Goal: Transaction & Acquisition: Purchase product/service

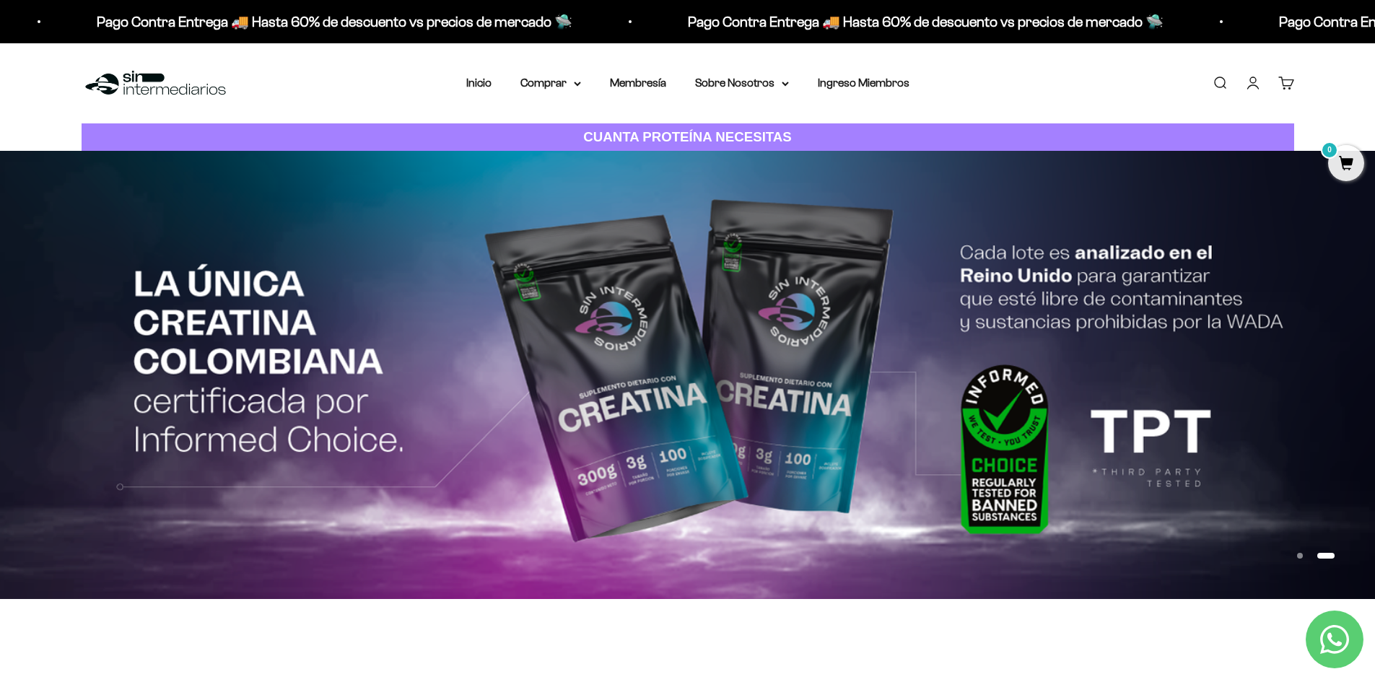
click at [1348, 630] on icon "Contact us on WhatsApp" at bounding box center [1334, 639] width 29 height 29
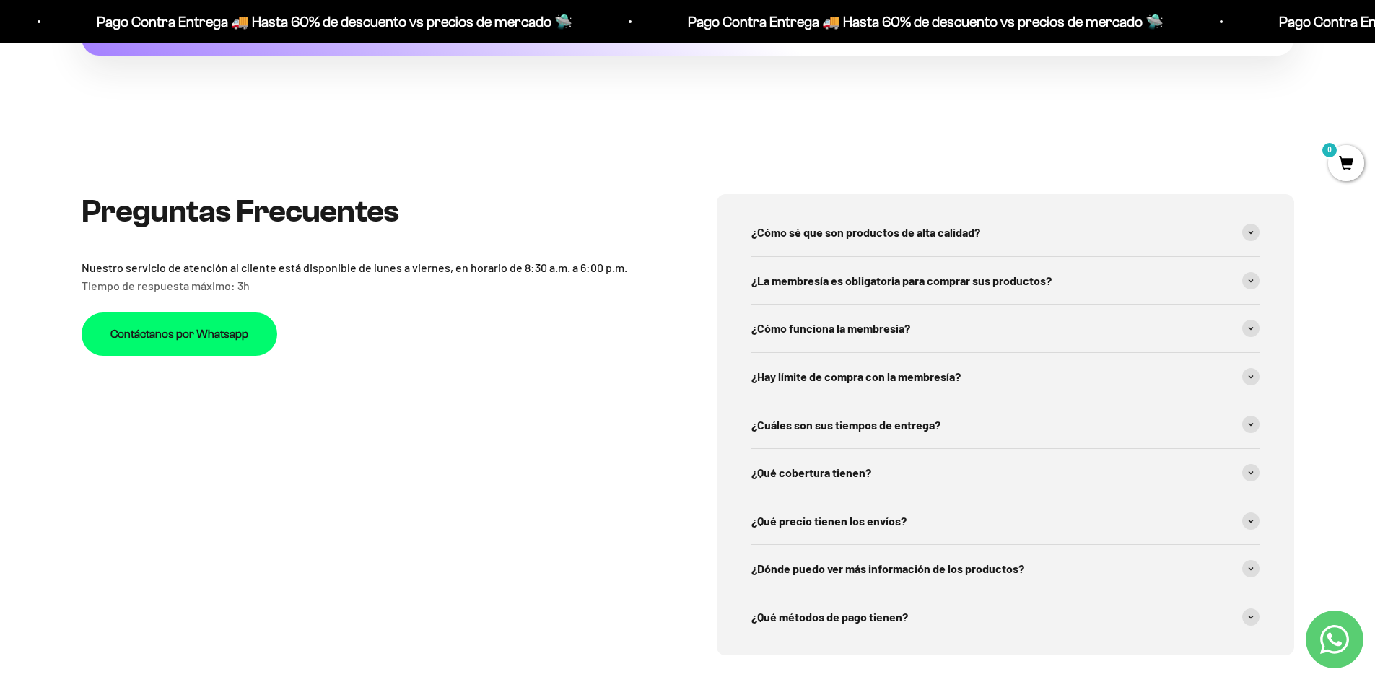
scroll to position [5449, 0]
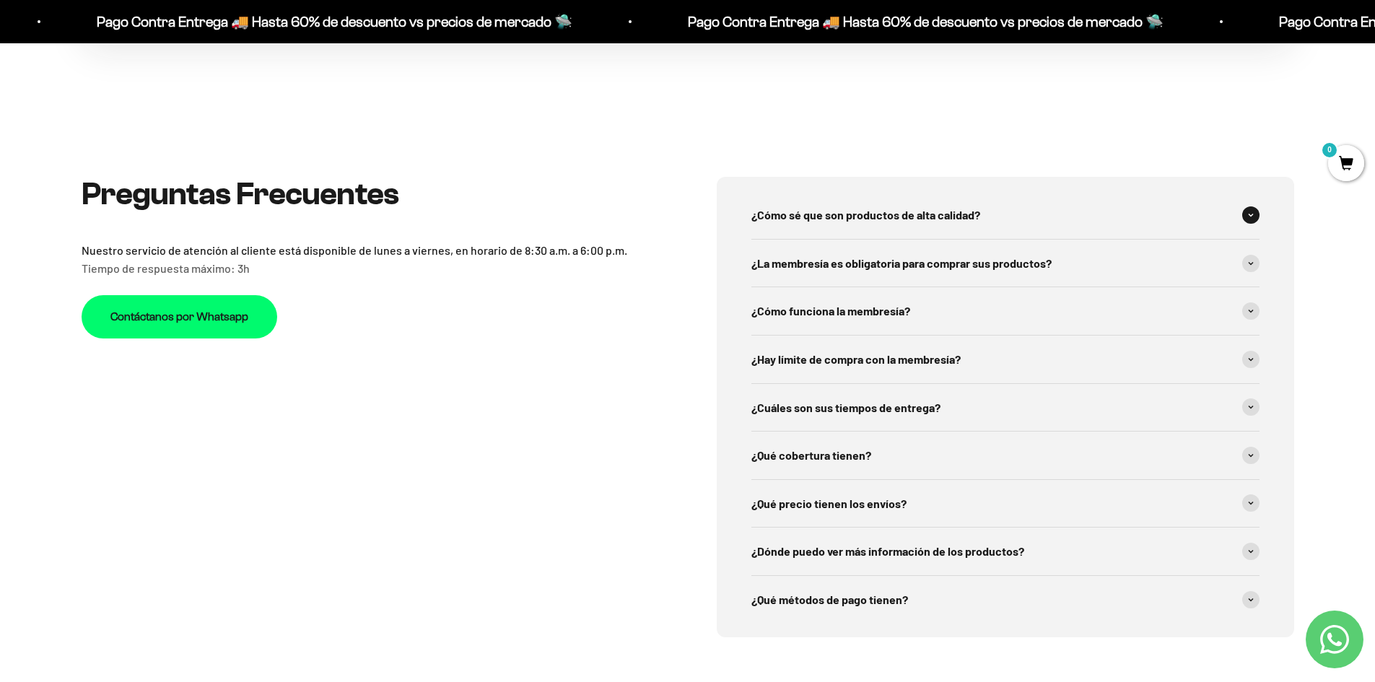
click at [841, 227] on div "¿Cómo sé que son productos de alta calidad?" at bounding box center [1005, 215] width 508 height 48
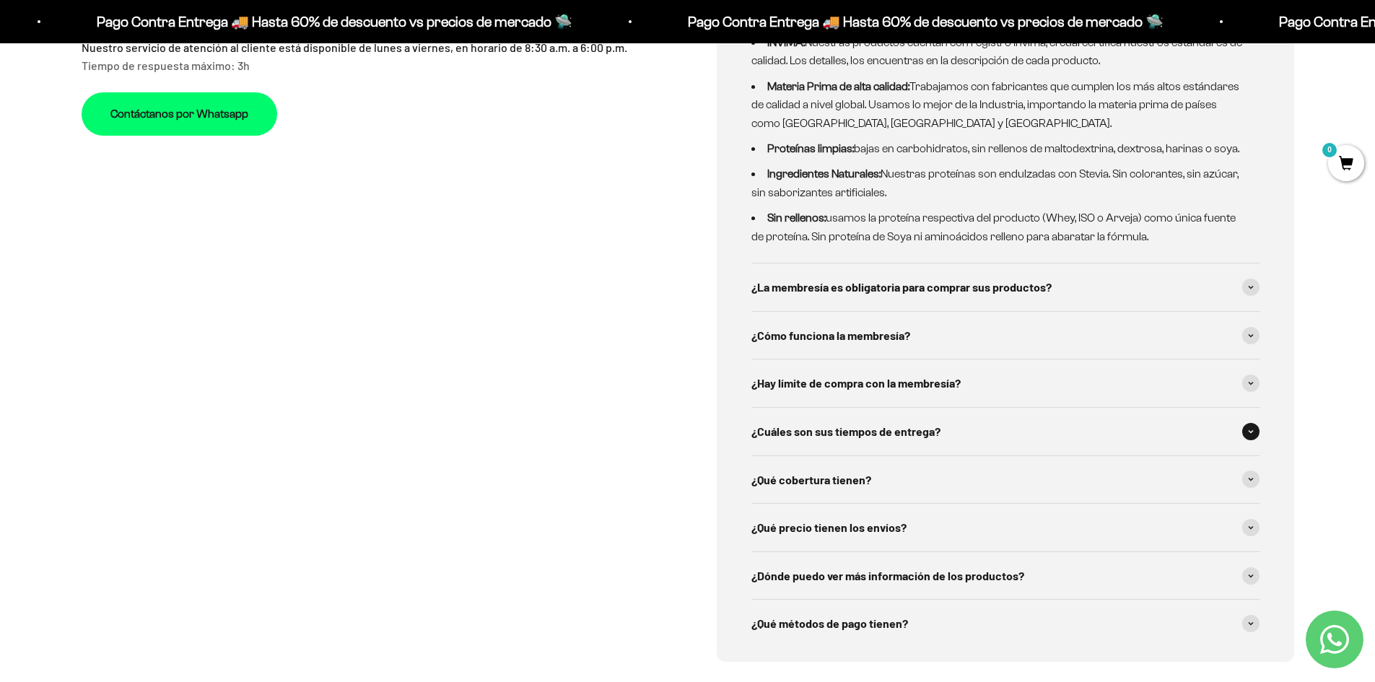
scroll to position [5647, 0]
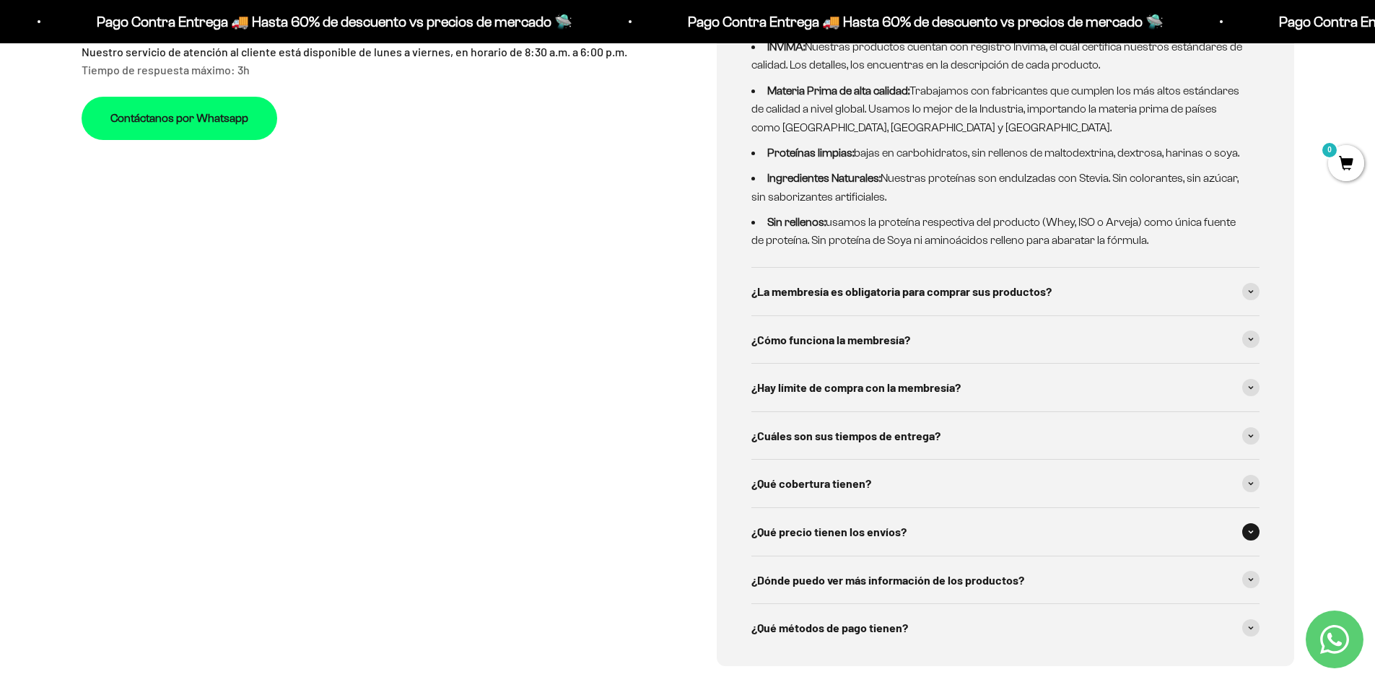
click at [888, 522] on span "¿Qué precio tienen los envíos?" at bounding box center [828, 531] width 155 height 19
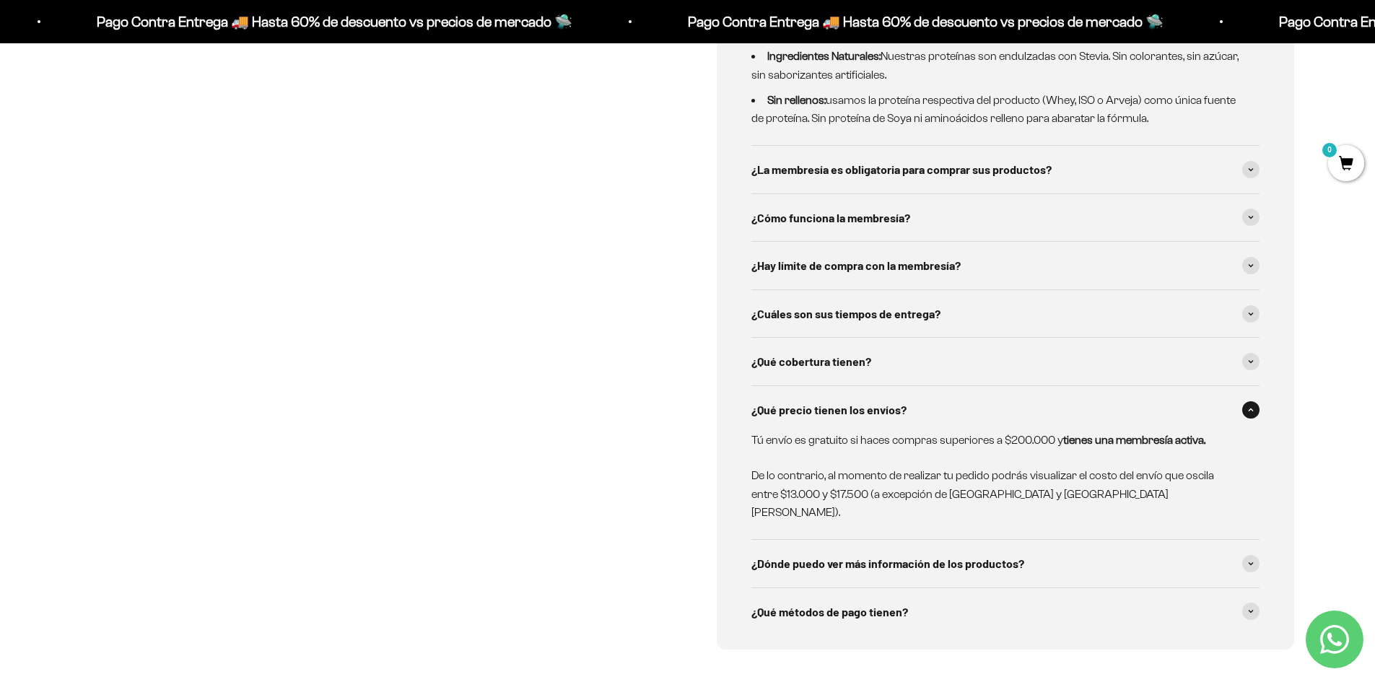
scroll to position [5791, 0]
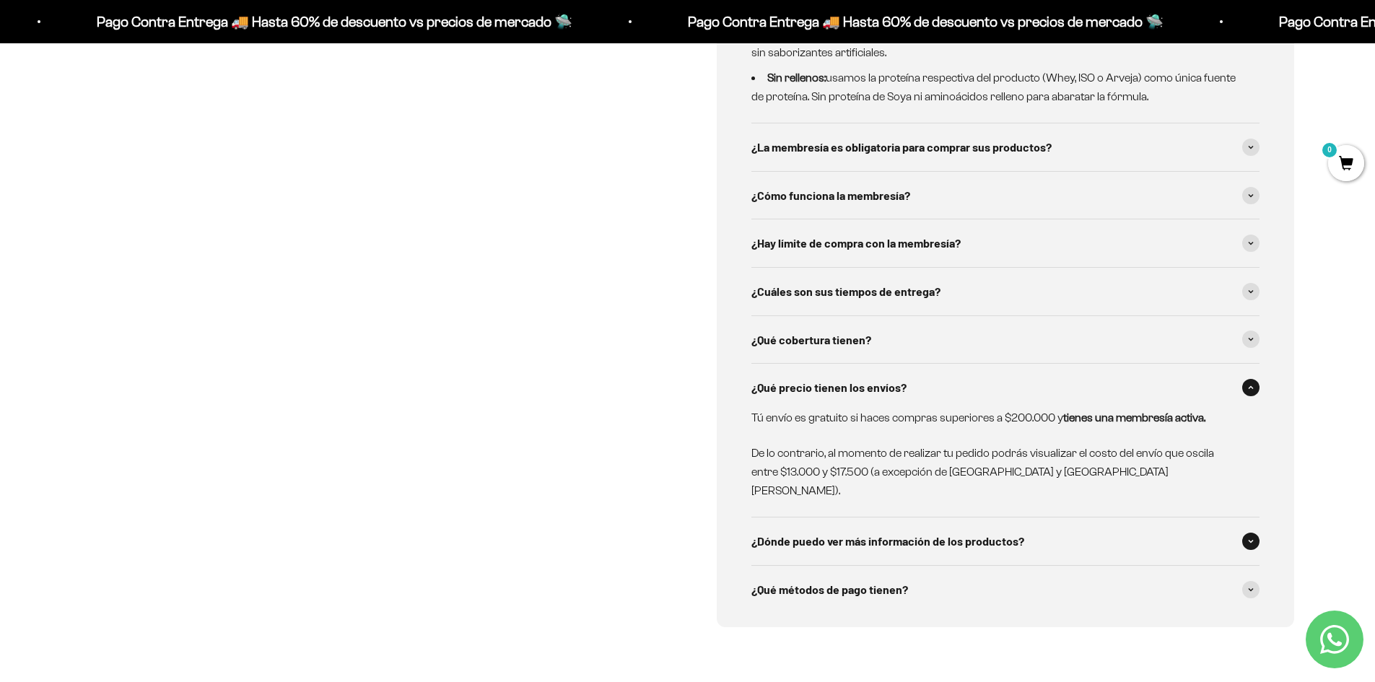
click at [877, 532] on span "¿Dónde puedo ver más información de los productos?" at bounding box center [887, 541] width 273 height 19
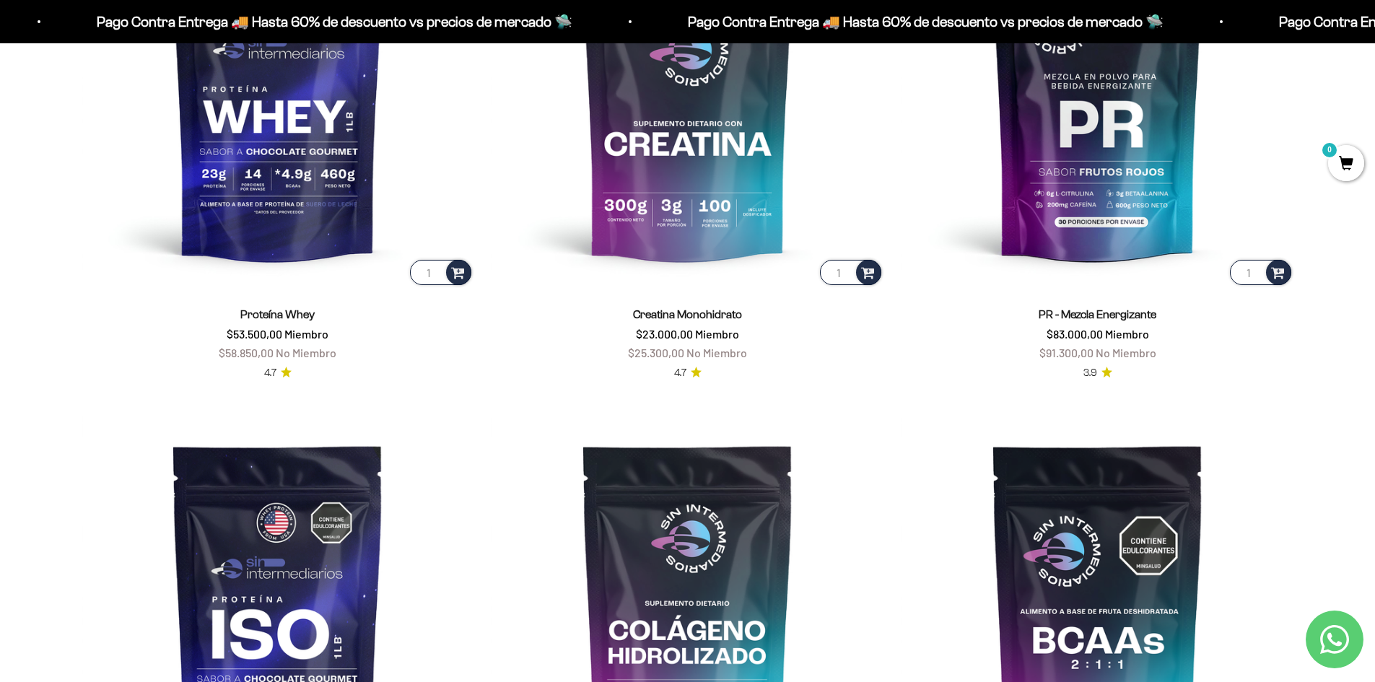
scroll to position [884, 0]
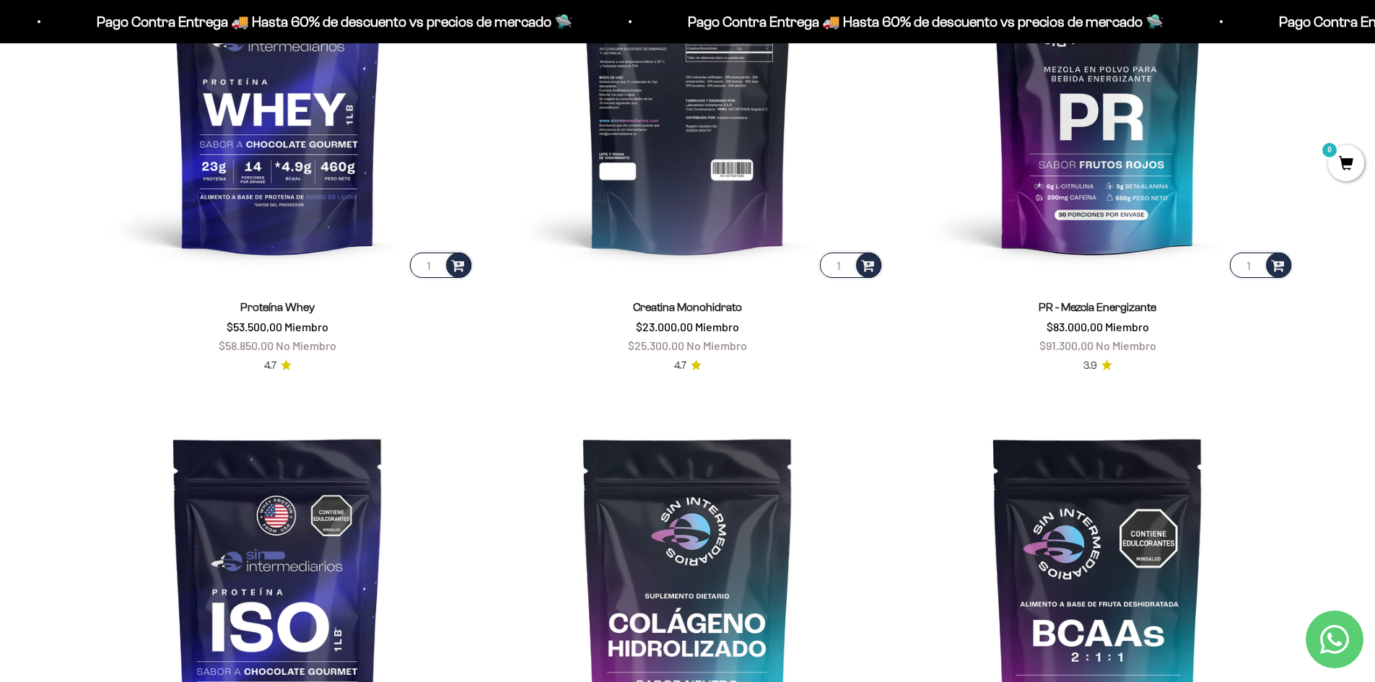
click at [712, 216] on img at bounding box center [687, 84] width 393 height 393
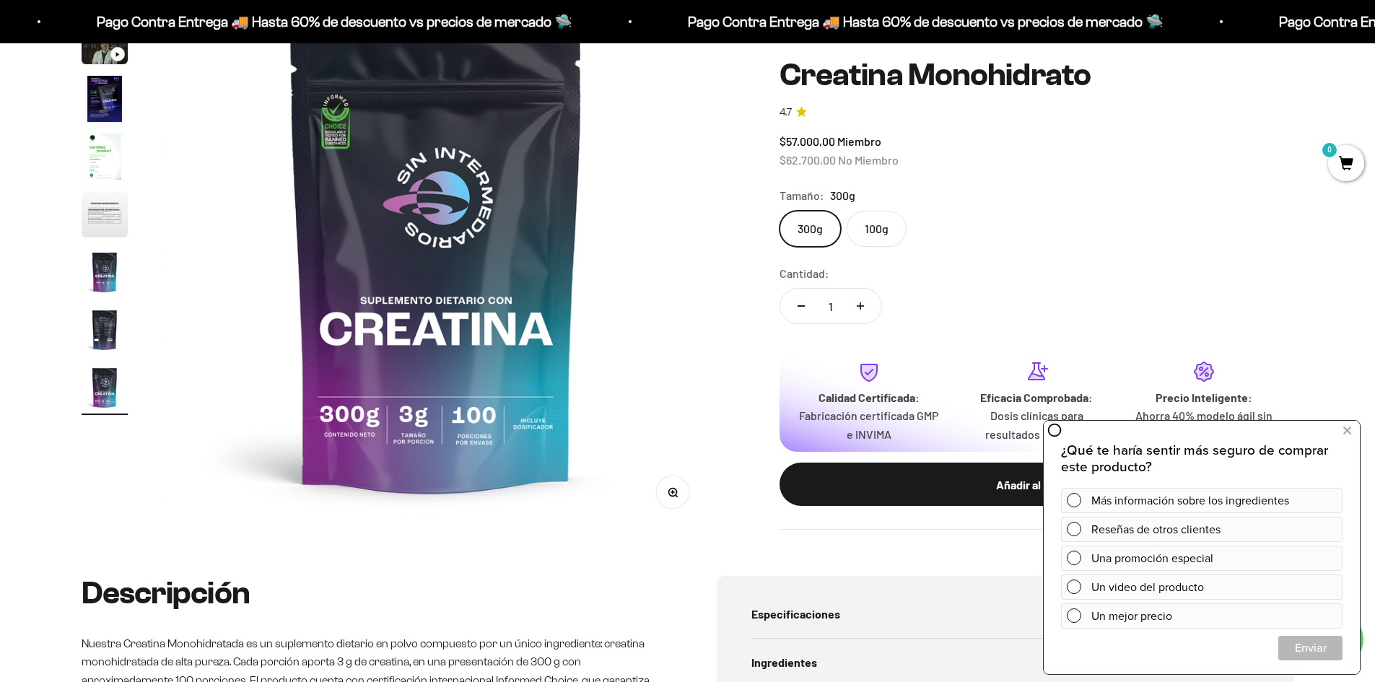
scroll to position [216, 0]
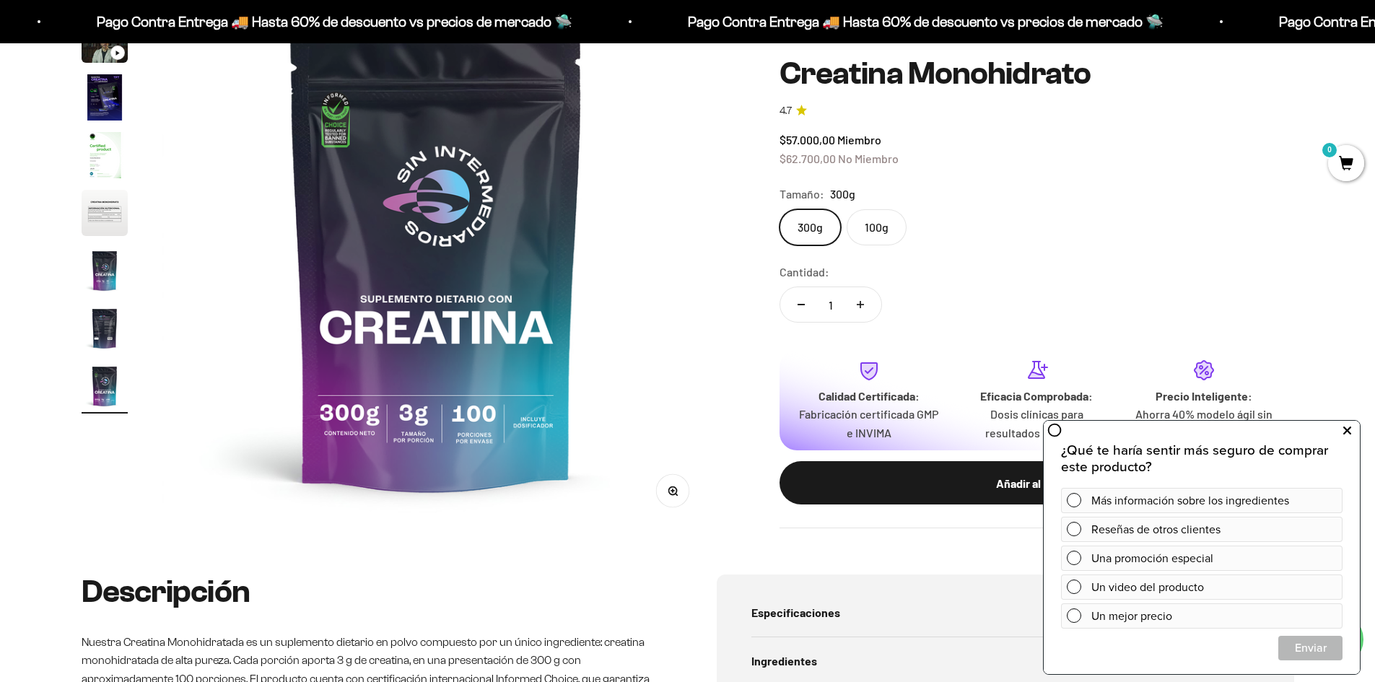
click at [1349, 432] on icon at bounding box center [1347, 430] width 8 height 19
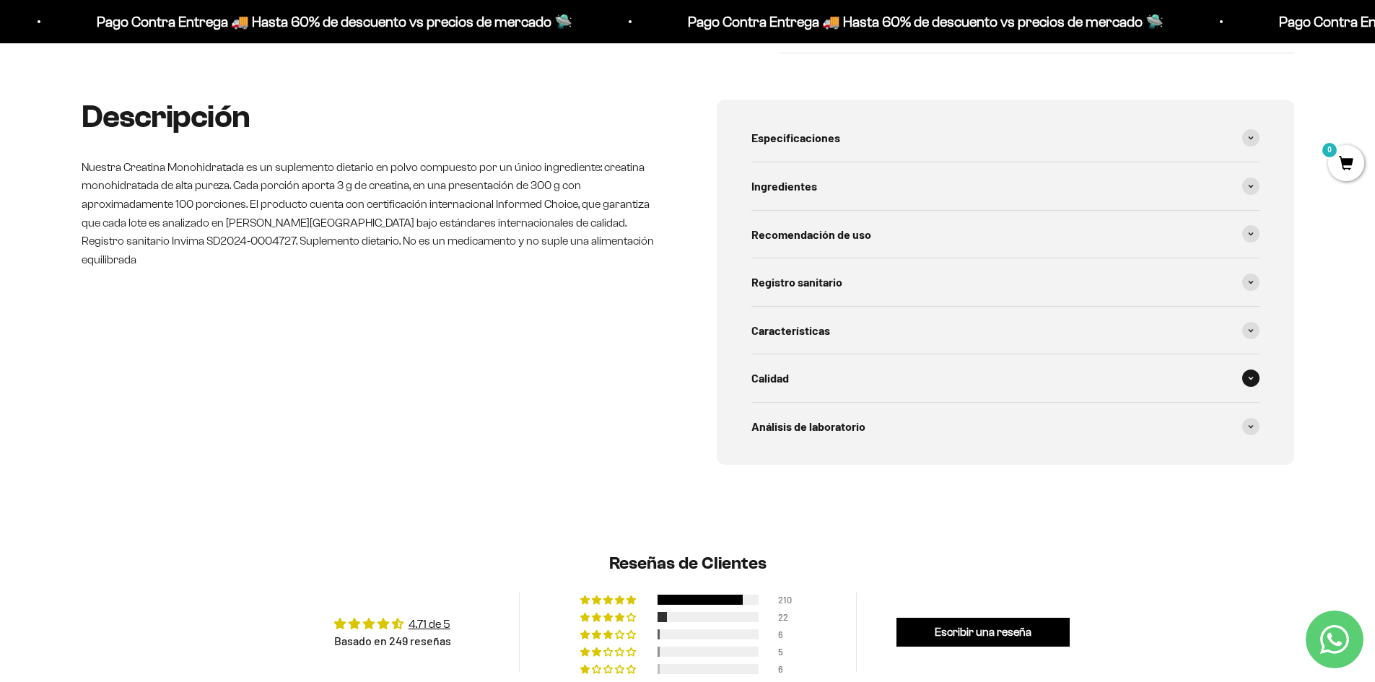
scroll to position [704, 0]
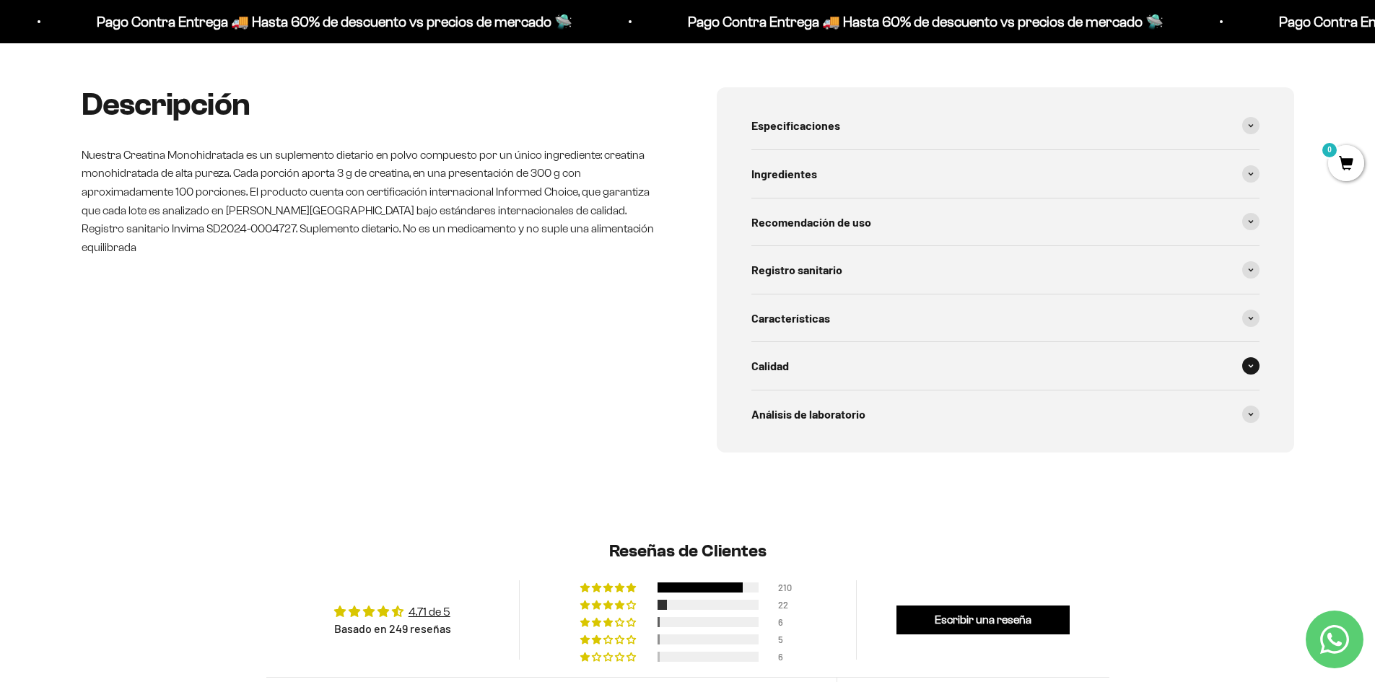
click at [766, 371] on span "Calidad" at bounding box center [770, 366] width 38 height 19
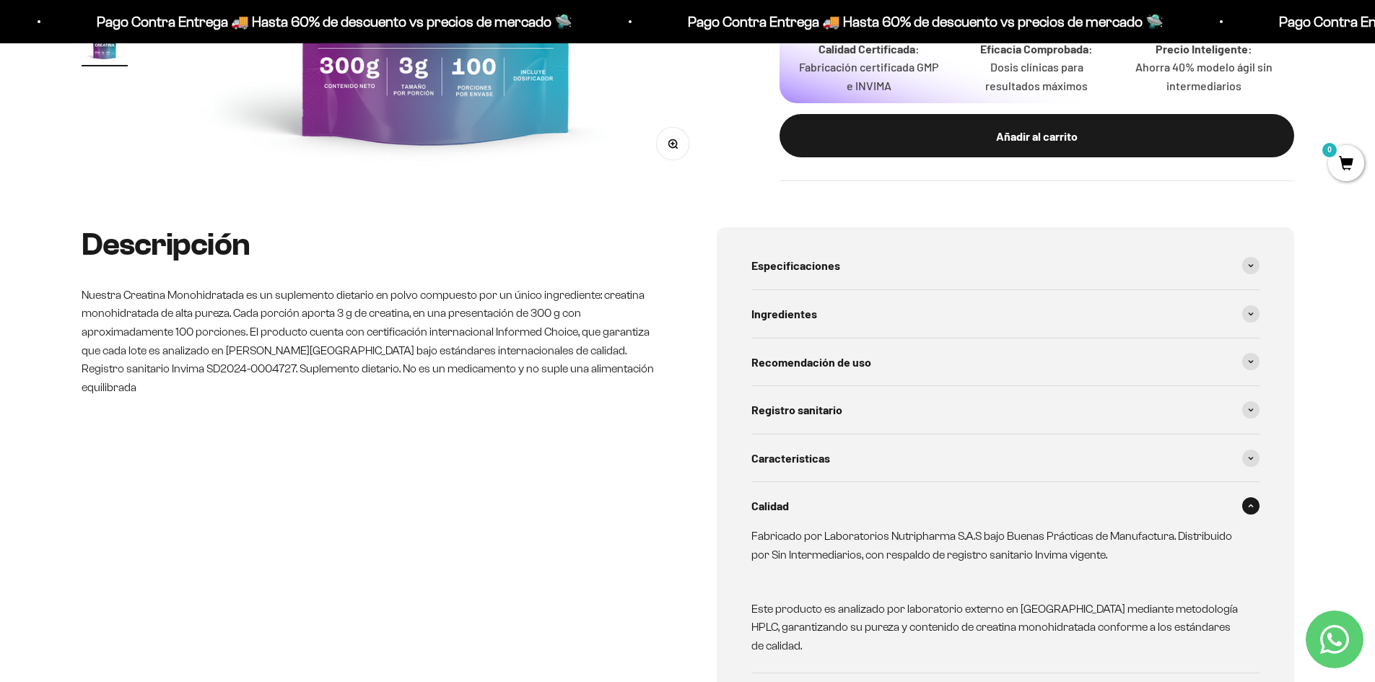
scroll to position [559, 0]
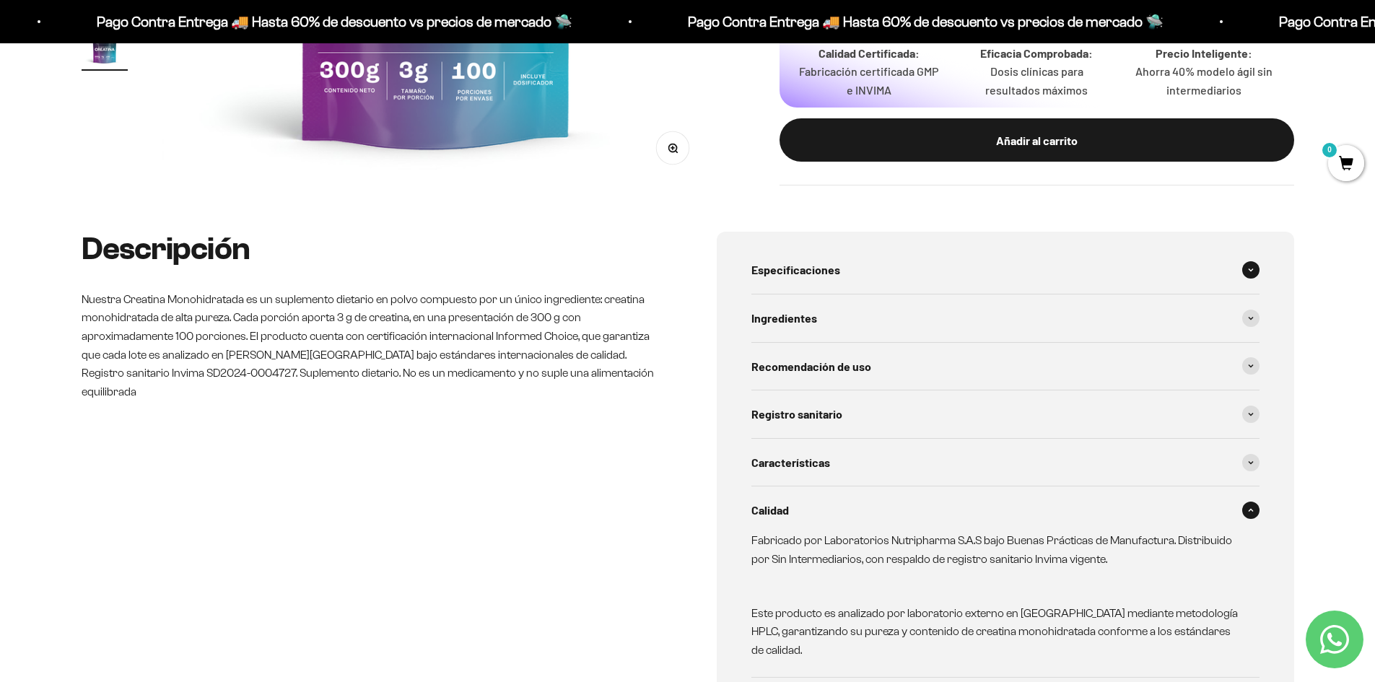
click at [802, 290] on div "Especificaciones" at bounding box center [1005, 270] width 508 height 48
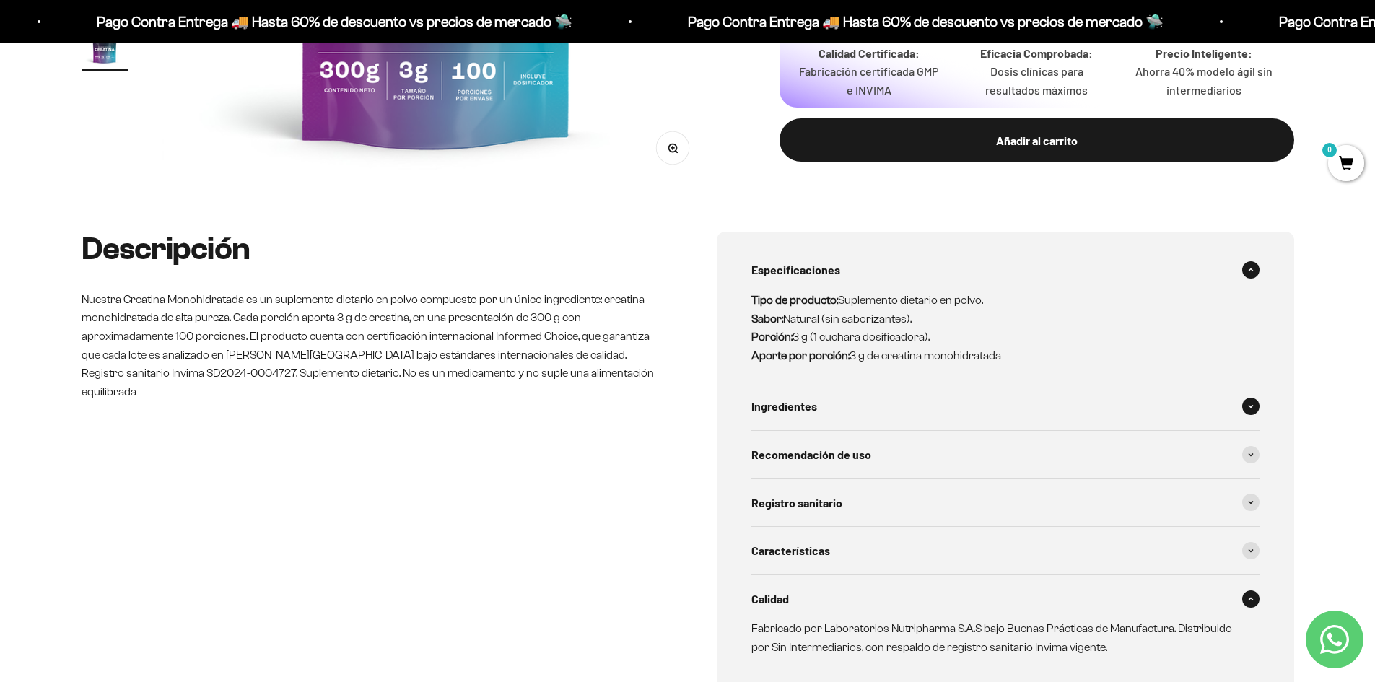
click at [831, 401] on div "Ingredientes" at bounding box center [1005, 406] width 508 height 48
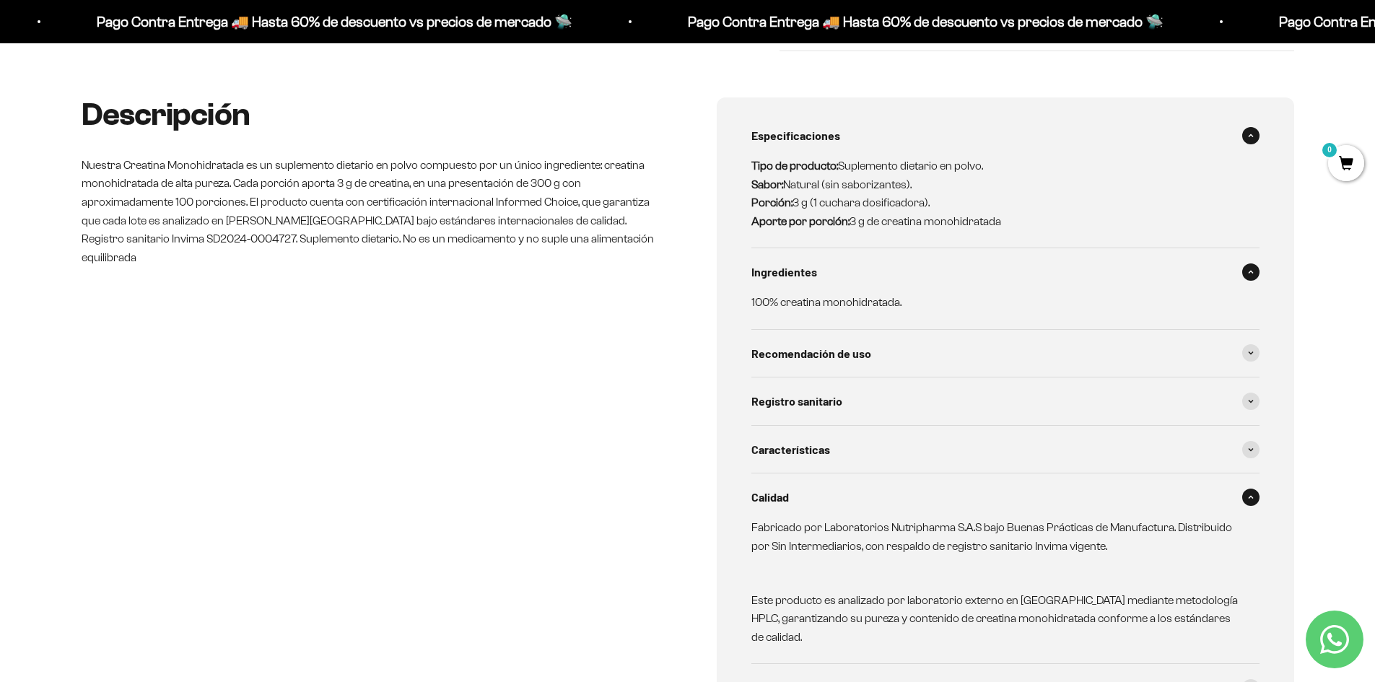
scroll to position [722, 0]
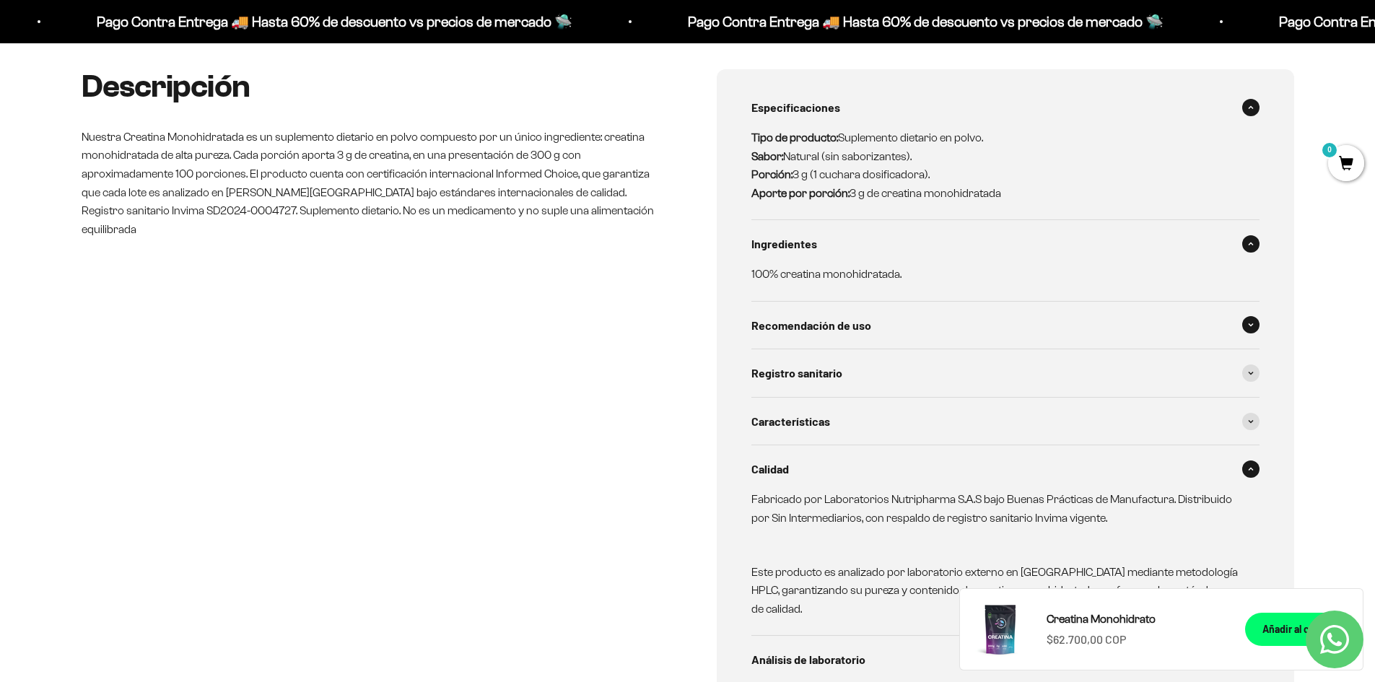
click at [815, 339] on div "Recomendación de uso" at bounding box center [1005, 326] width 508 height 48
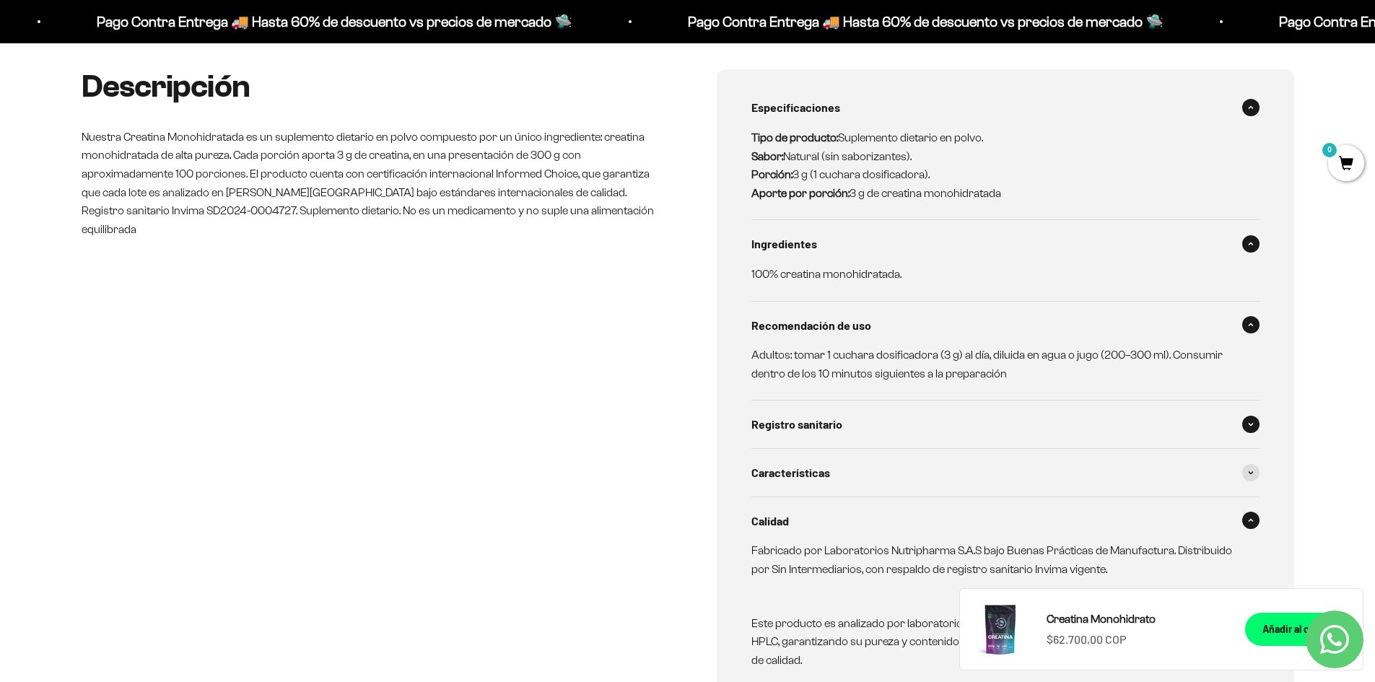
click at [1254, 414] on div "Registro sanitario" at bounding box center [1005, 425] width 508 height 48
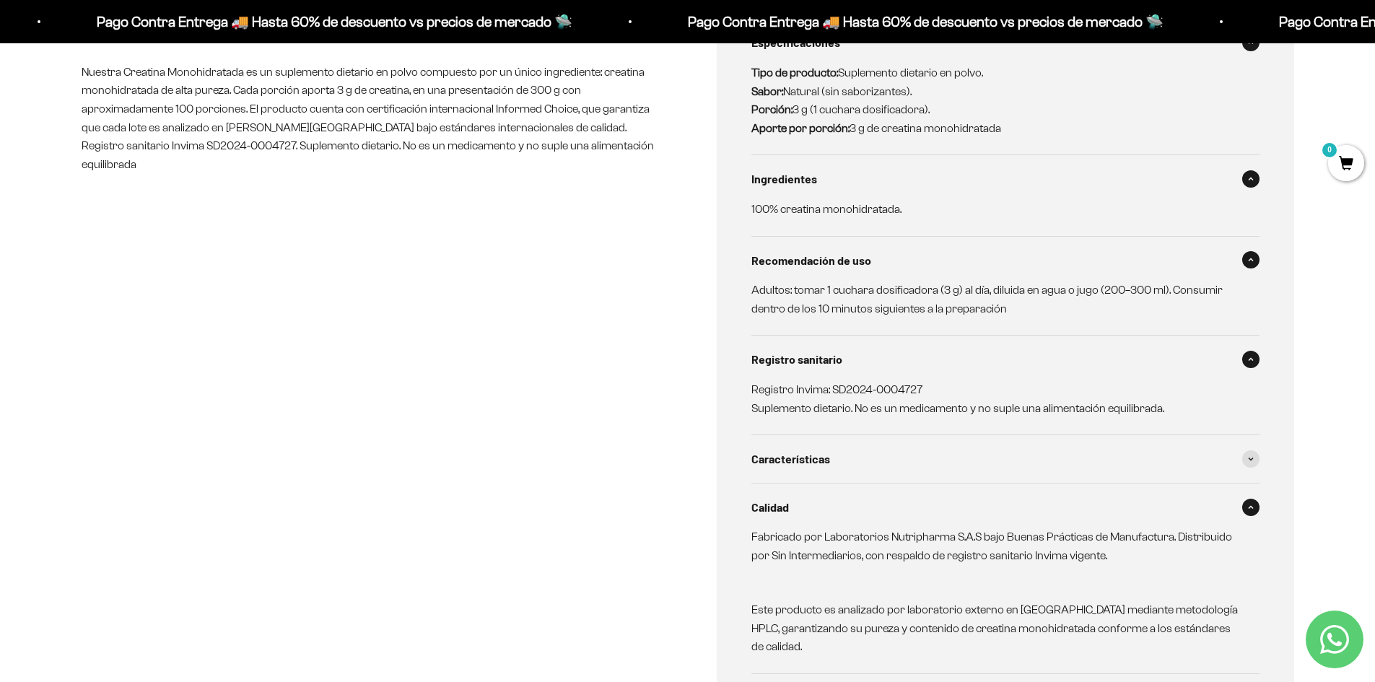
scroll to position [848, 0]
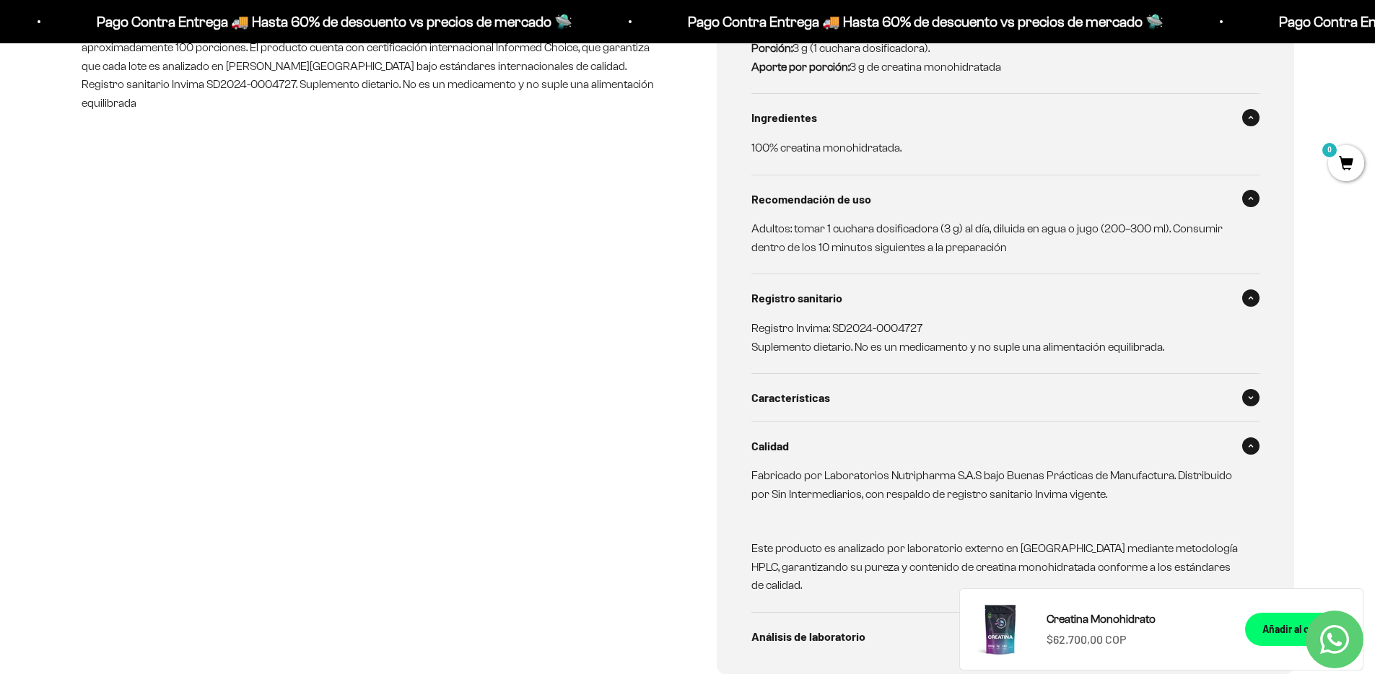
click at [890, 414] on div "Características" at bounding box center [1005, 398] width 508 height 48
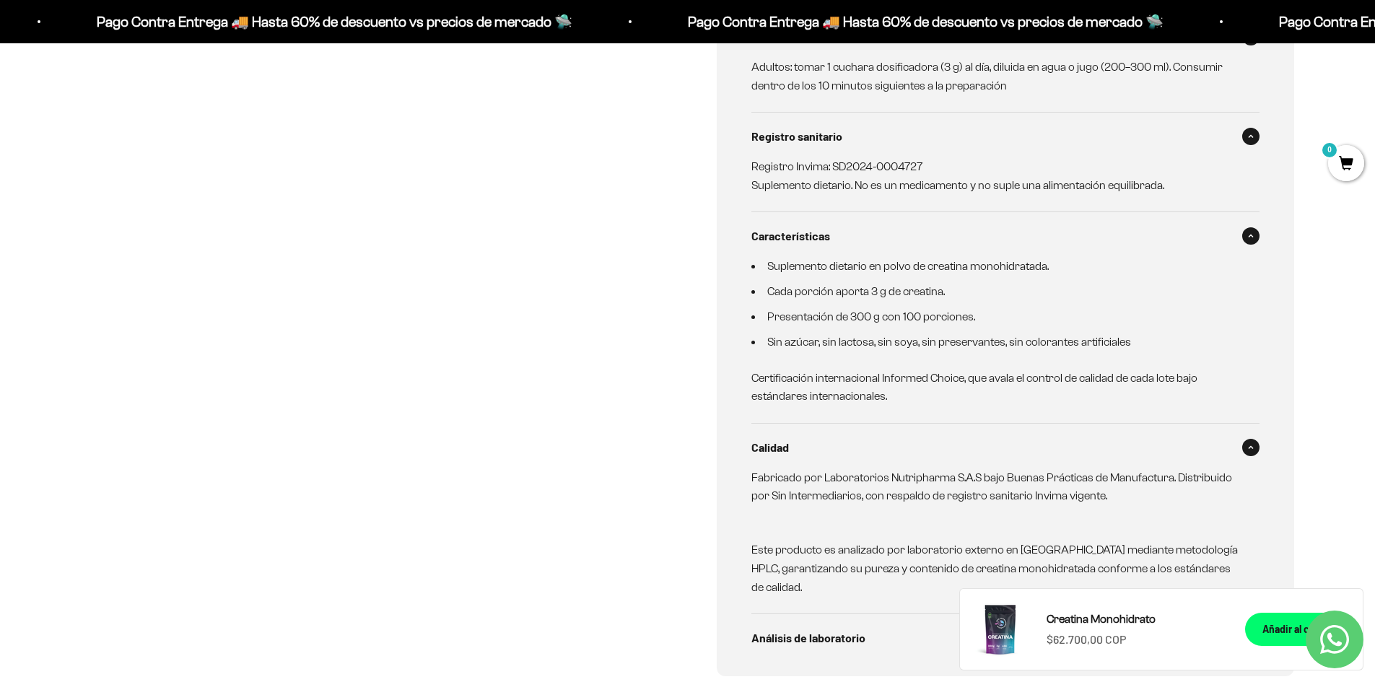
scroll to position [1010, 0]
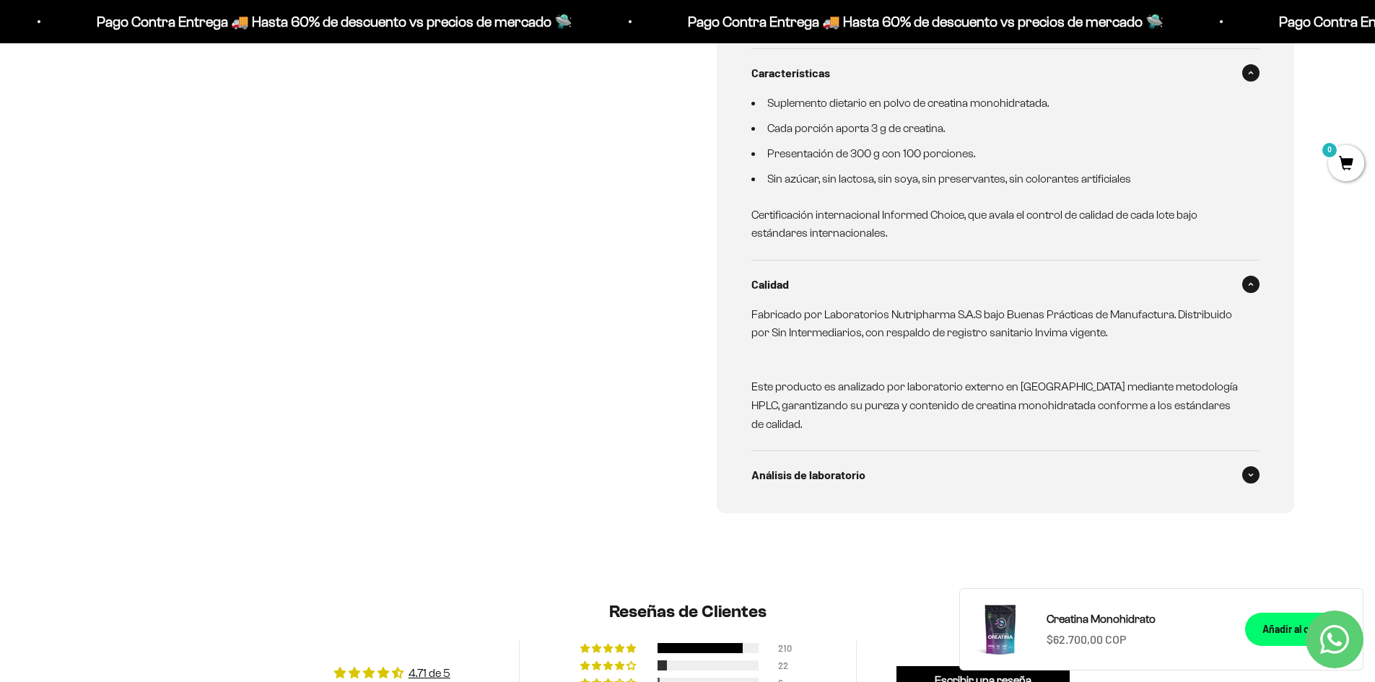
click at [920, 464] on div "Análisis de laboratorio" at bounding box center [1005, 475] width 508 height 48
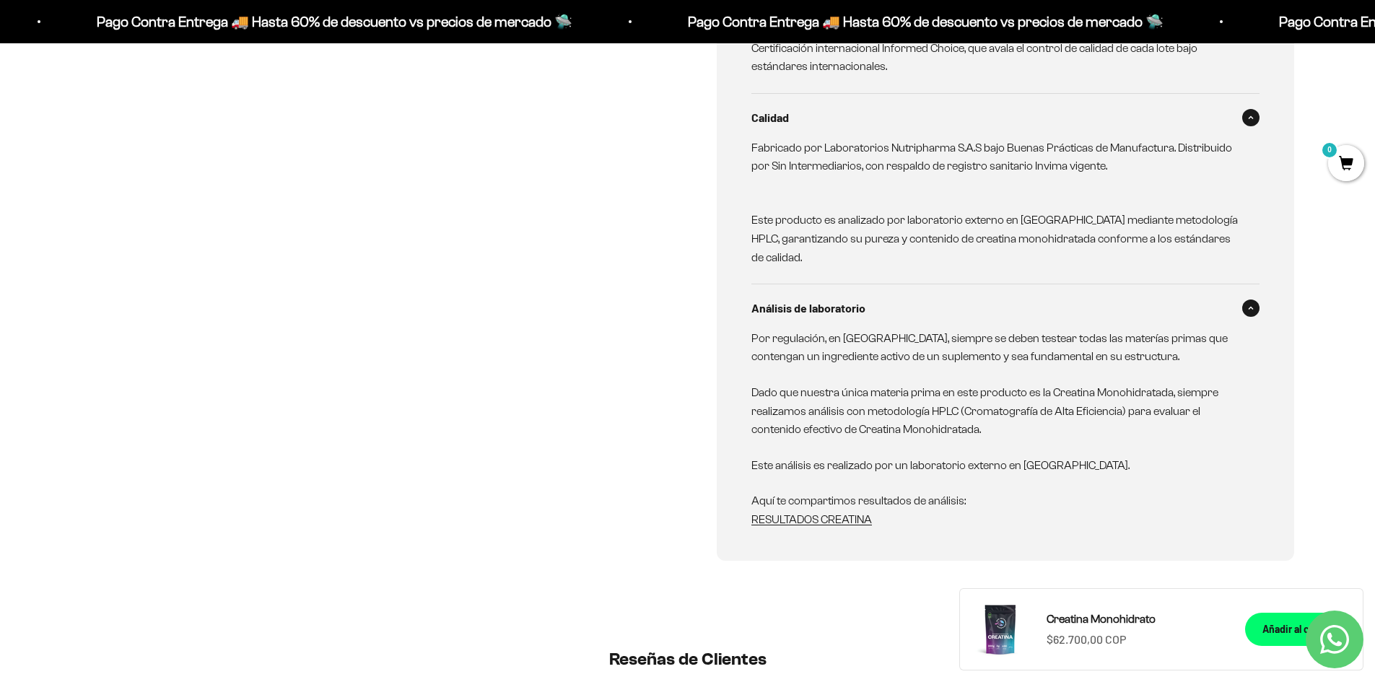
scroll to position [1353, 0]
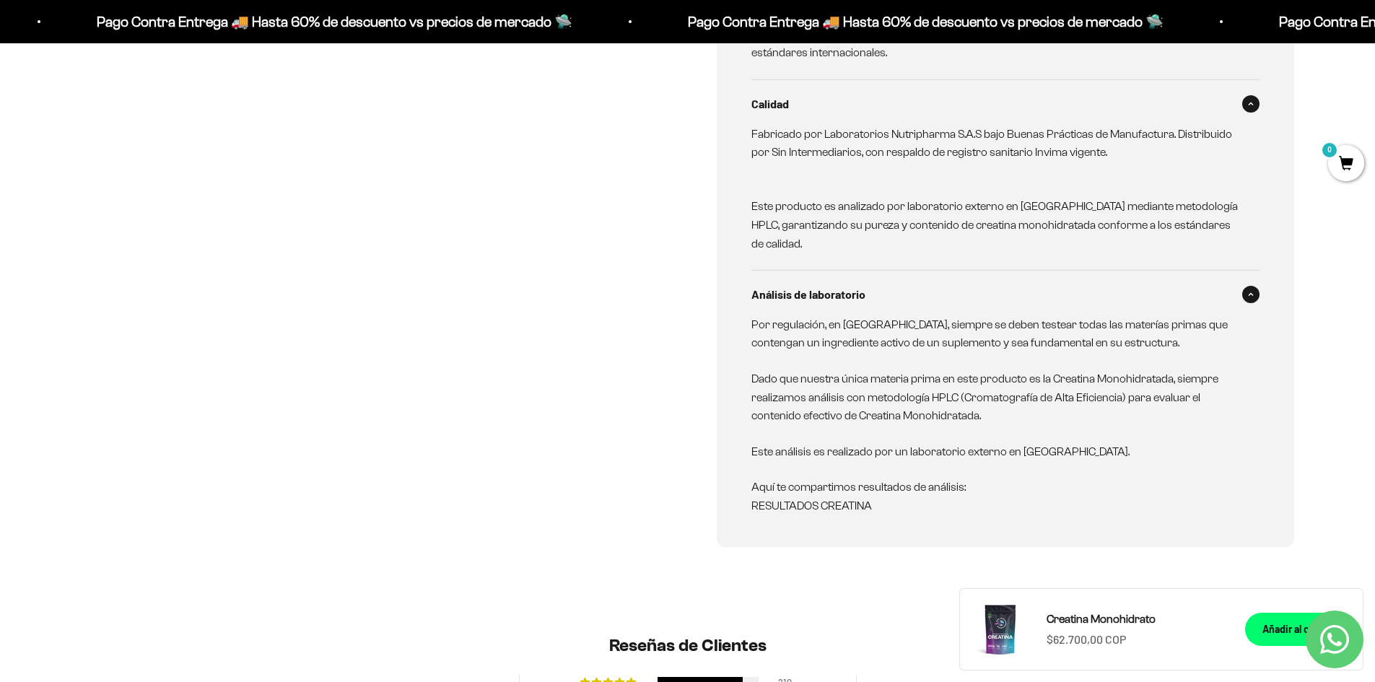
click at [859, 508] on link "RESULTADOS CREATINA" at bounding box center [811, 505] width 121 height 12
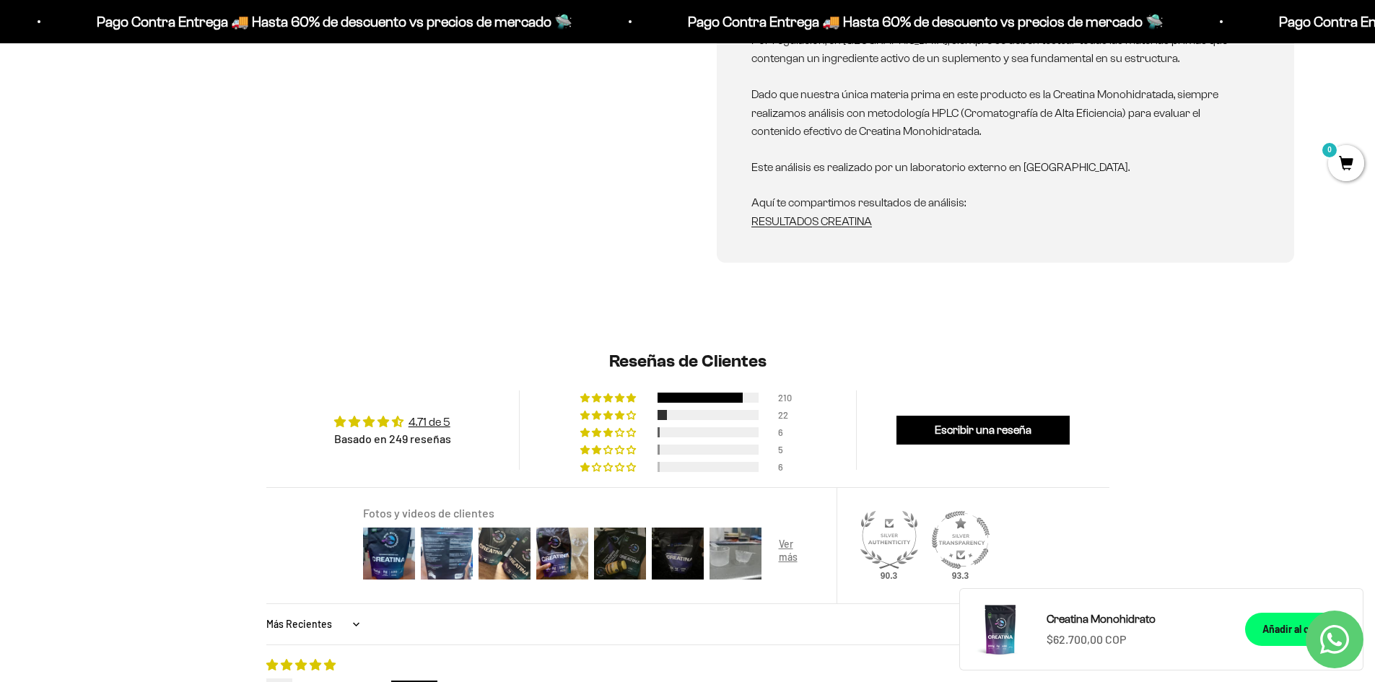
scroll to position [1678, 0]
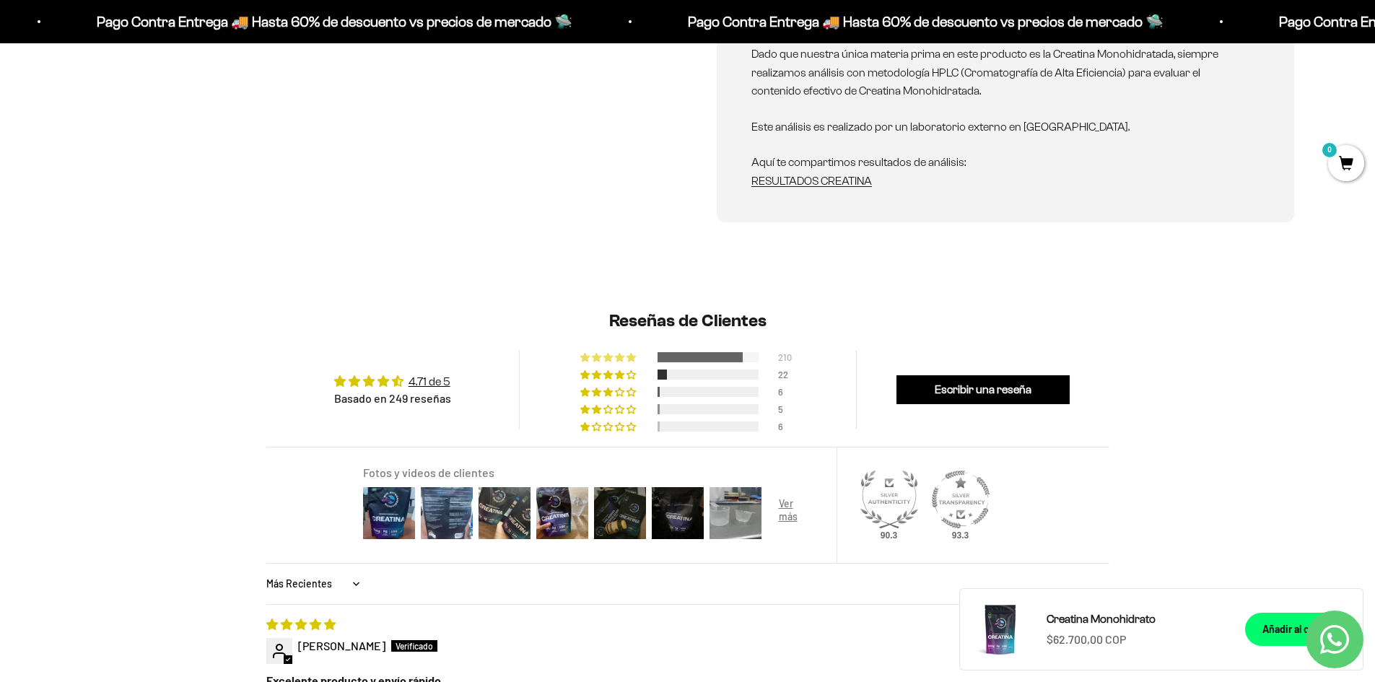
click at [694, 356] on div at bounding box center [699, 357] width 85 height 10
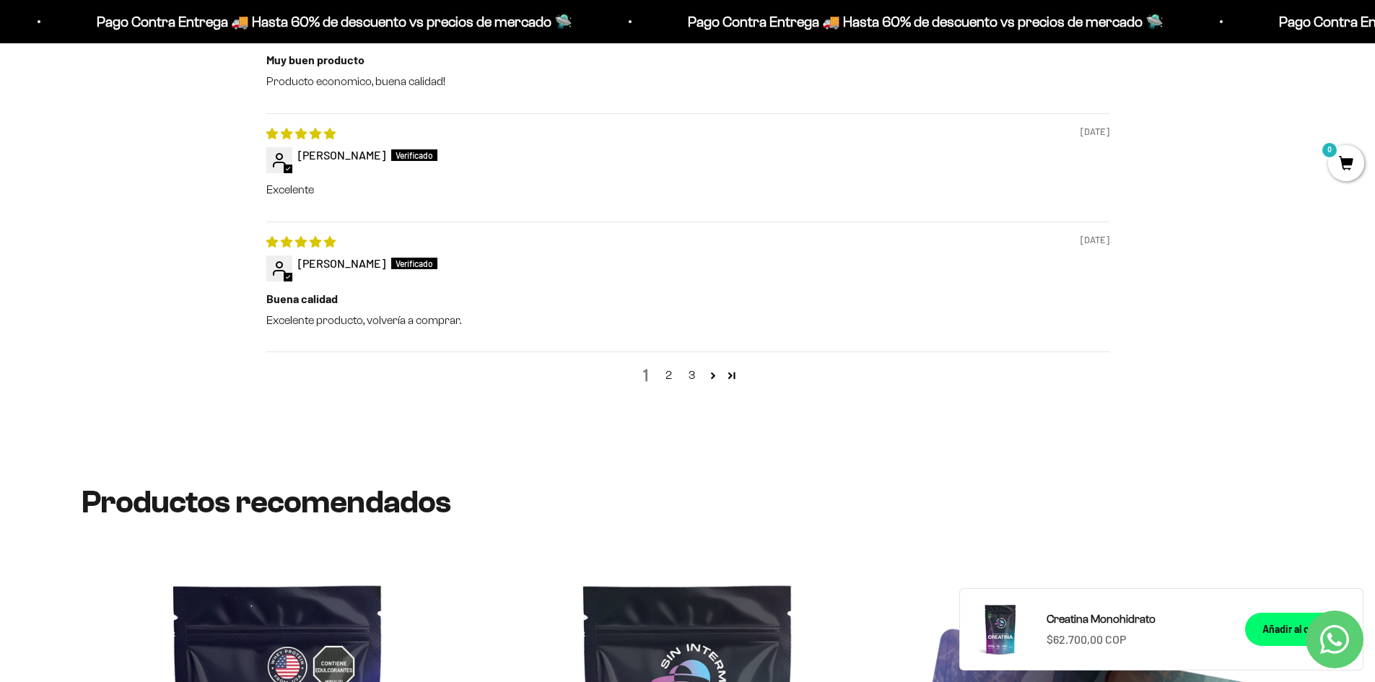
scroll to position [2690, 0]
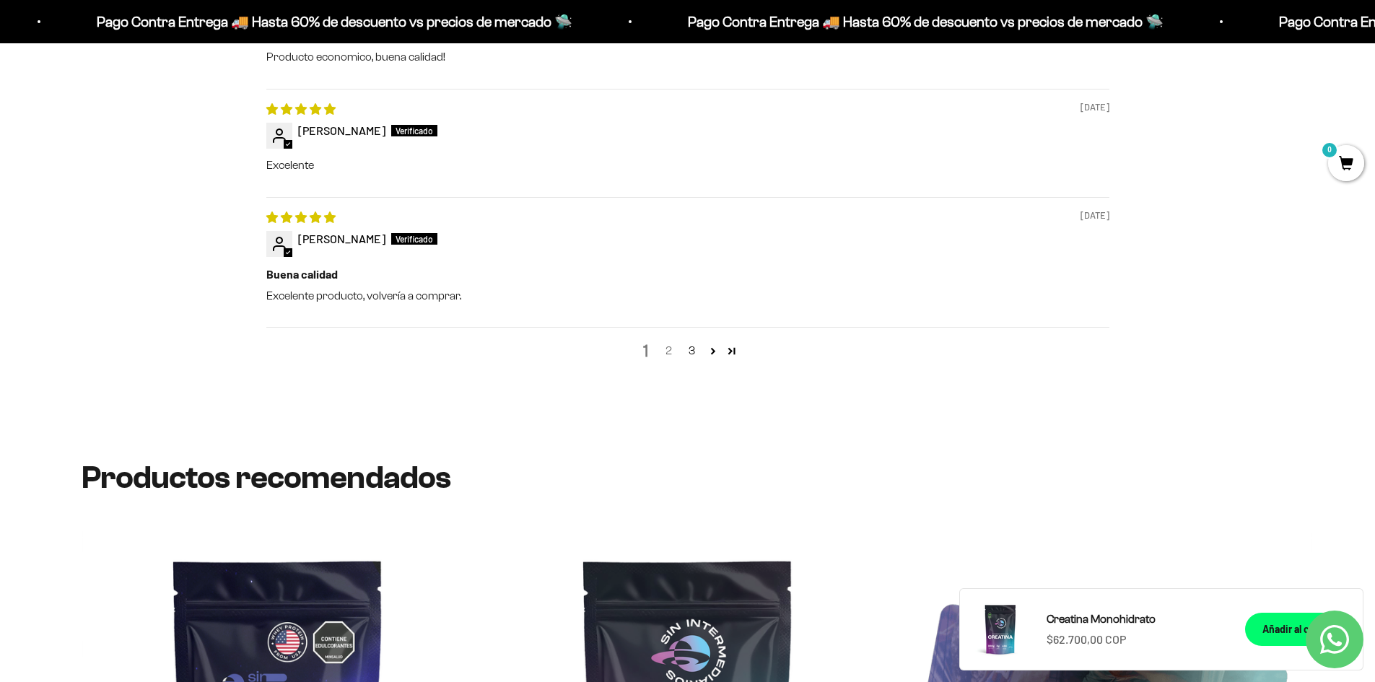
click at [677, 356] on link "2" at bounding box center [668, 350] width 23 height 17
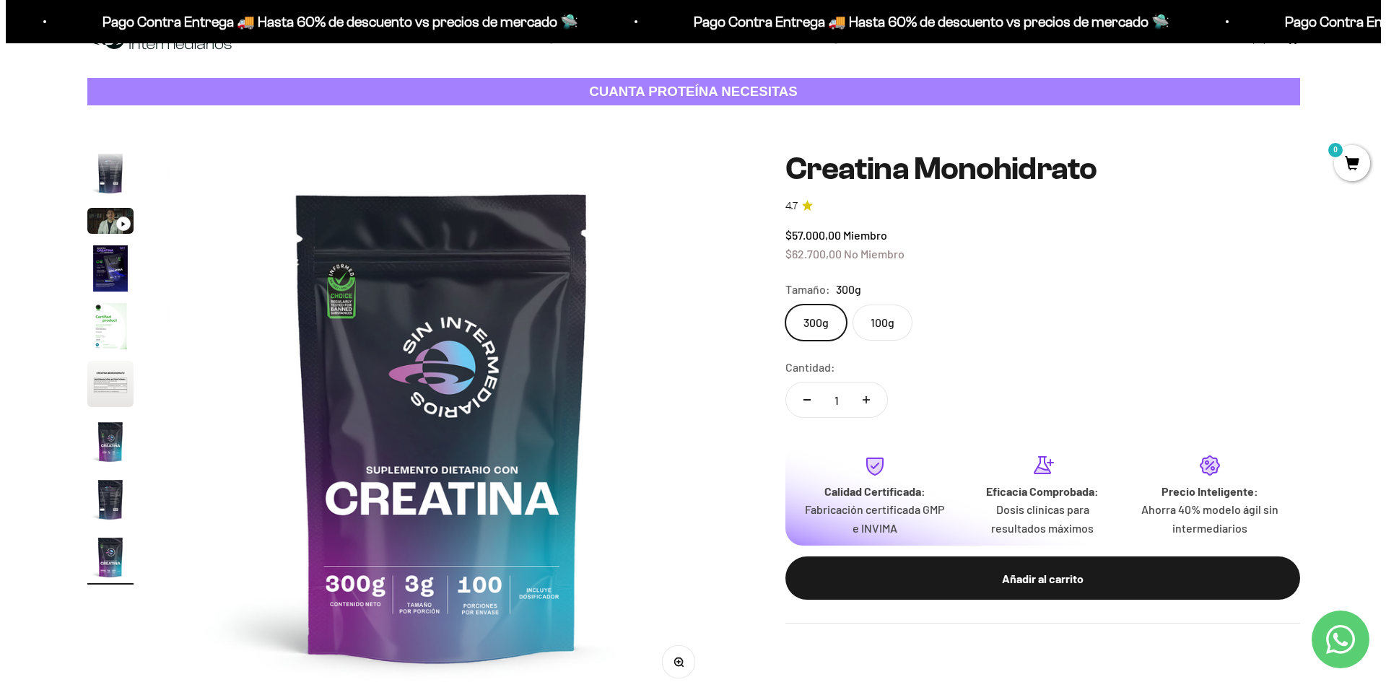
scroll to position [0, 0]
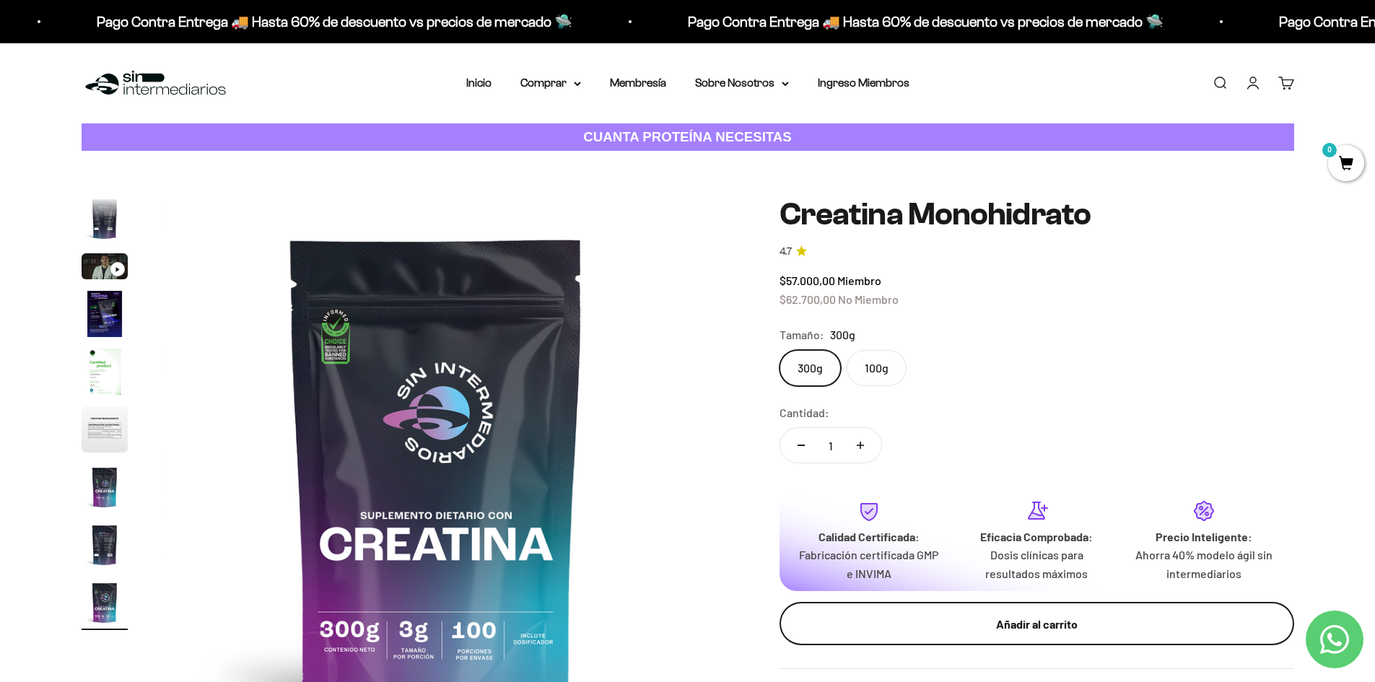
click at [997, 620] on div "Añadir al carrito" at bounding box center [1036, 624] width 457 height 19
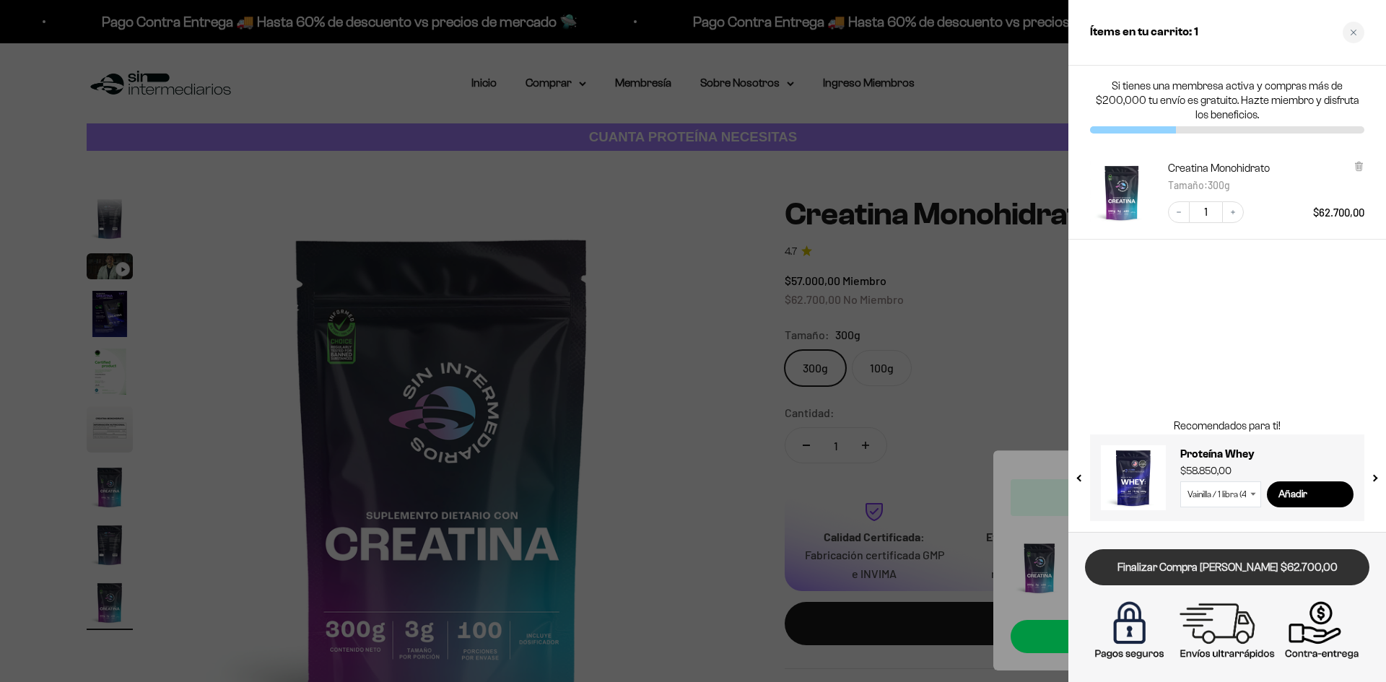
click at [1208, 575] on link "Finalizar Compra [PERSON_NAME] $62.700,00" at bounding box center [1227, 567] width 284 height 37
